Goal: Complete application form

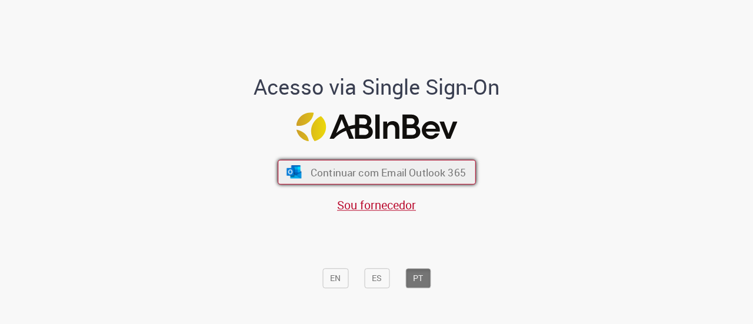
click at [420, 168] on span "Continuar com Email Outlook 365" at bounding box center [387, 172] width 155 height 14
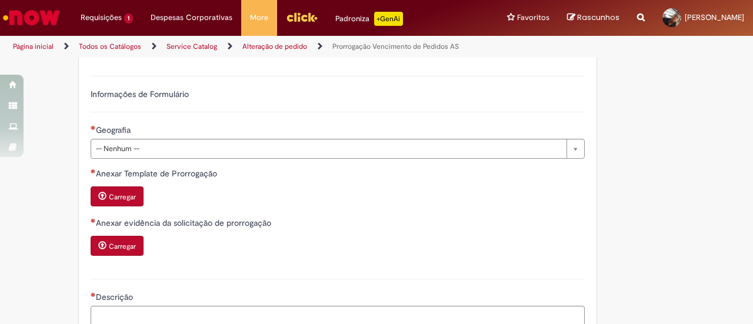
scroll to position [294, 0]
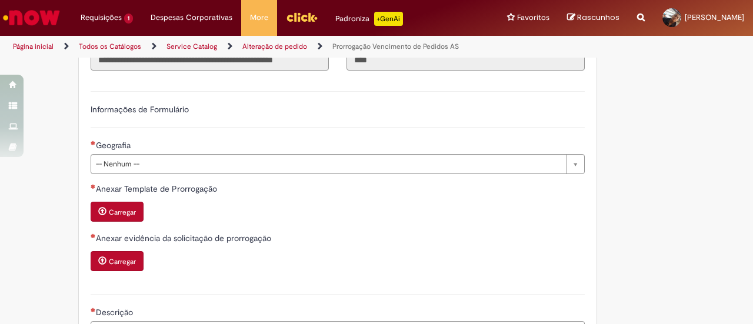
click at [126, 253] on button "Carregar" at bounding box center [117, 261] width 53 height 20
click at [132, 215] on button "Carregar" at bounding box center [117, 212] width 53 height 20
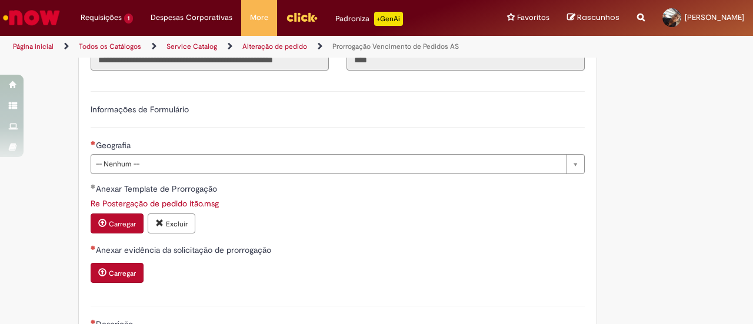
scroll to position [353, 0]
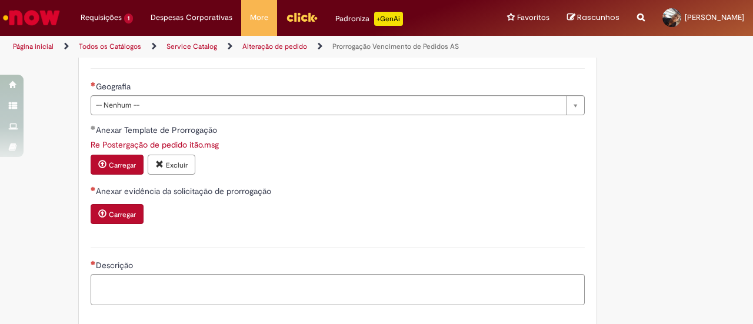
click at [167, 165] on small "Excluir" at bounding box center [177, 165] width 22 height 9
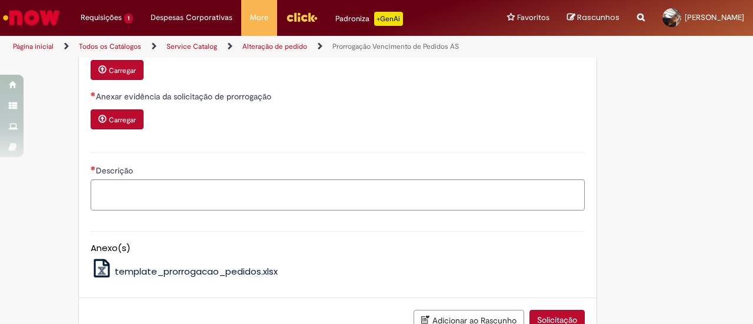
scroll to position [515, 0]
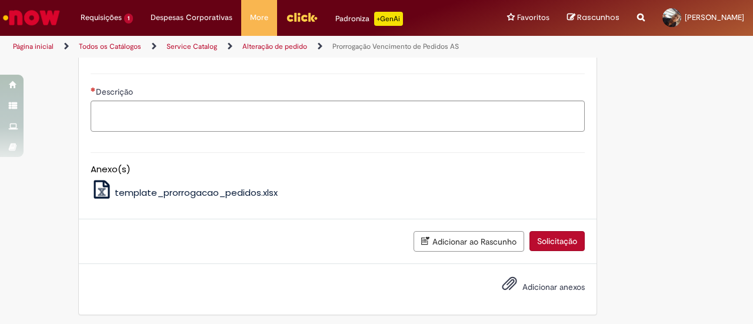
click at [139, 197] on div "Anexo(s) template_prorrogacao_pedidos.xlsx" at bounding box center [338, 174] width 512 height 67
click at [143, 189] on span "template_prorrogacao_pedidos.xlsx" at bounding box center [196, 193] width 163 height 12
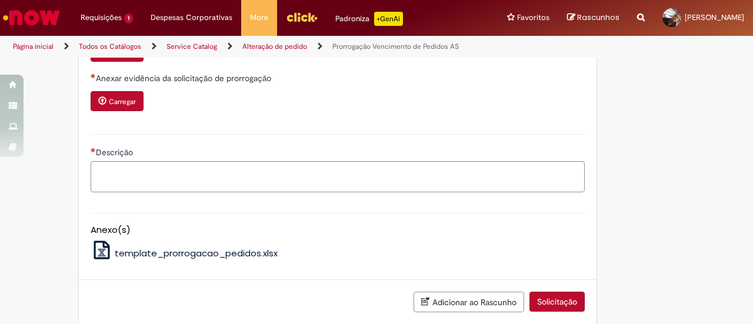
scroll to position [397, 0]
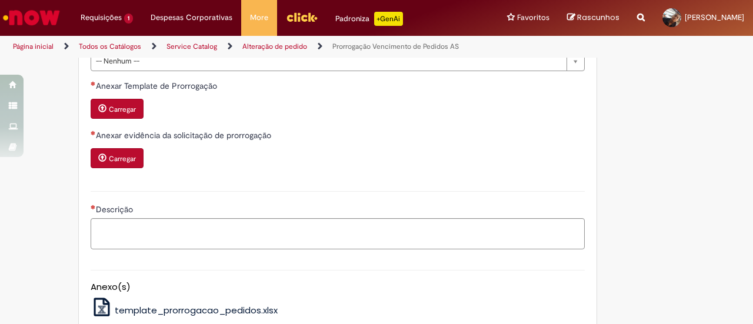
click at [120, 154] on small "Carregar" at bounding box center [122, 158] width 27 height 9
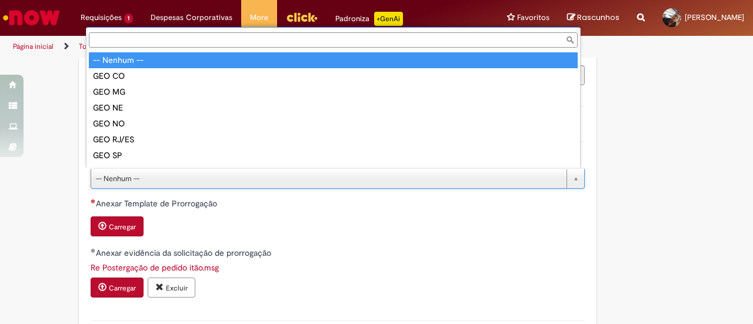
scroll to position [9, 0]
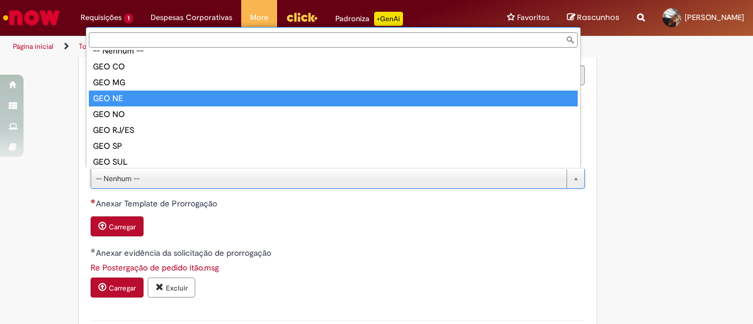
type input "******"
select select "******"
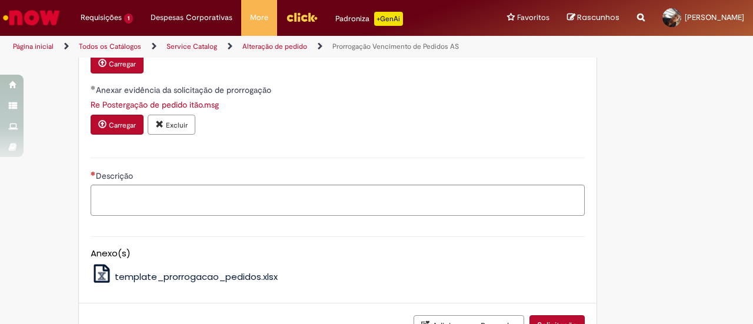
scroll to position [456, 0]
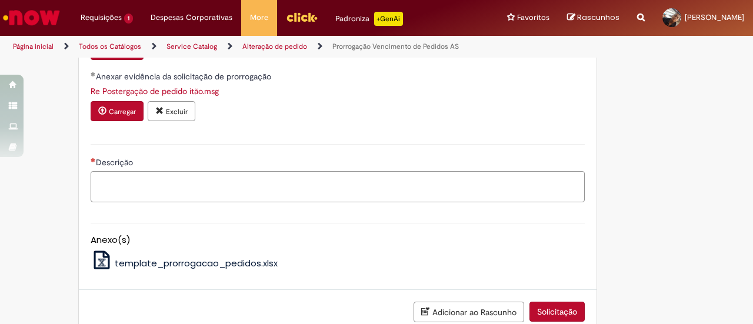
click at [260, 183] on textarea "Descrição" at bounding box center [338, 186] width 494 height 31
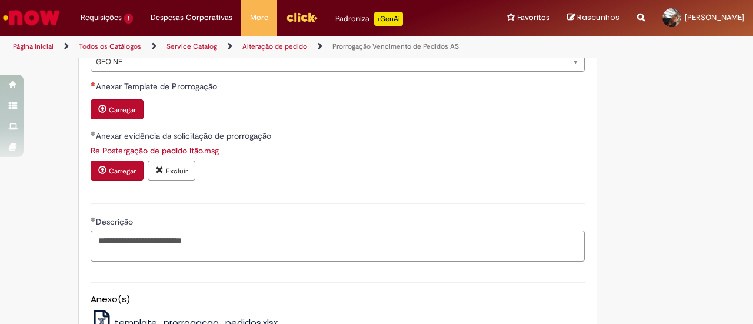
scroll to position [338, 0]
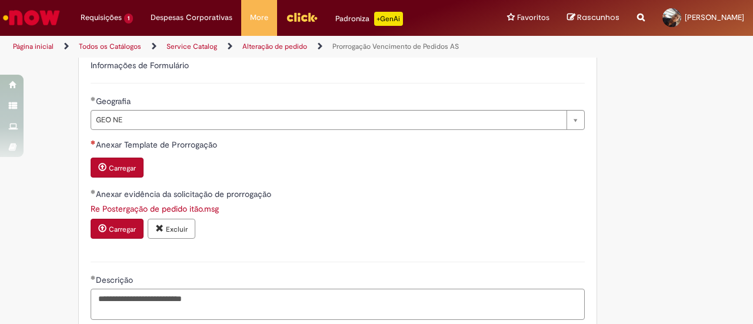
type textarea "**********"
click at [277, 174] on div "Carregar" at bounding box center [338, 169] width 494 height 22
click at [125, 168] on small "Carregar" at bounding box center [122, 168] width 27 height 9
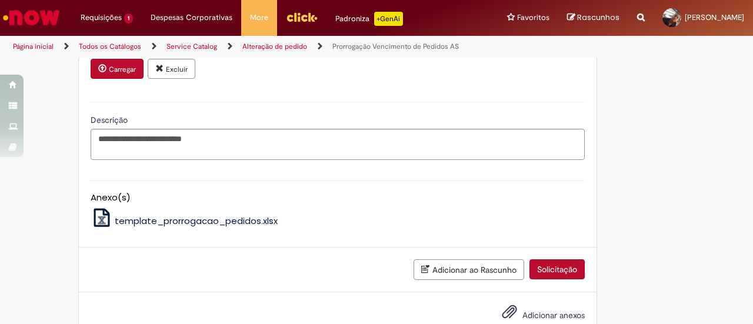
scroll to position [539, 0]
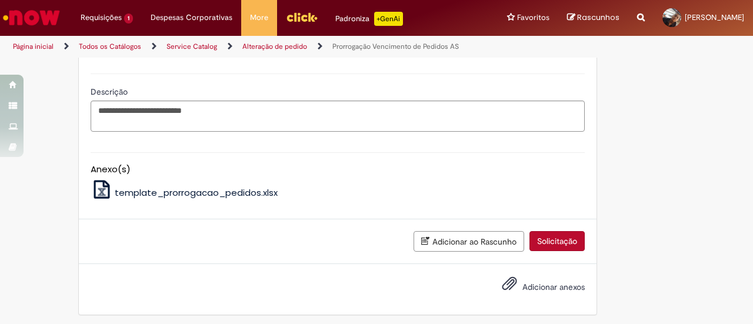
click at [569, 240] on button "Solicitação" at bounding box center [557, 241] width 55 height 20
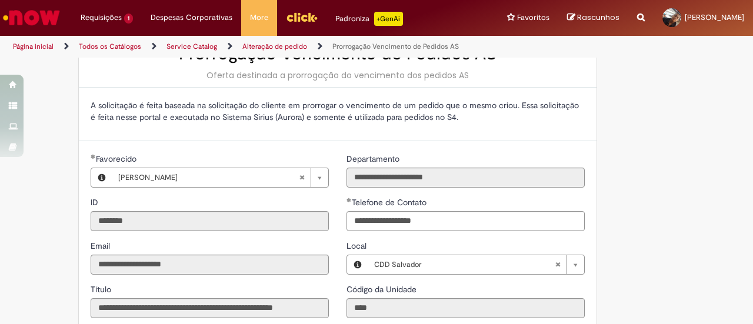
scroll to position [41, 0]
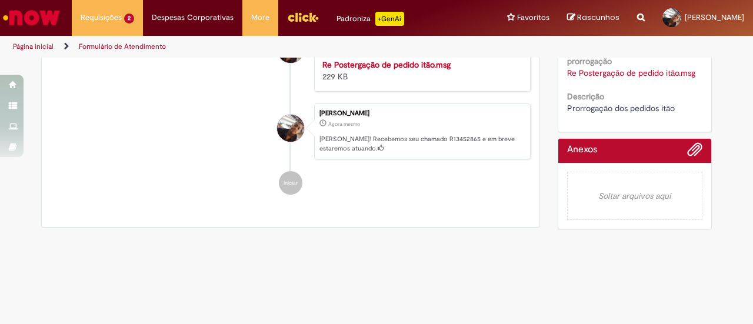
scroll to position [354, 0]
